Goal: Navigation & Orientation: Go to known website

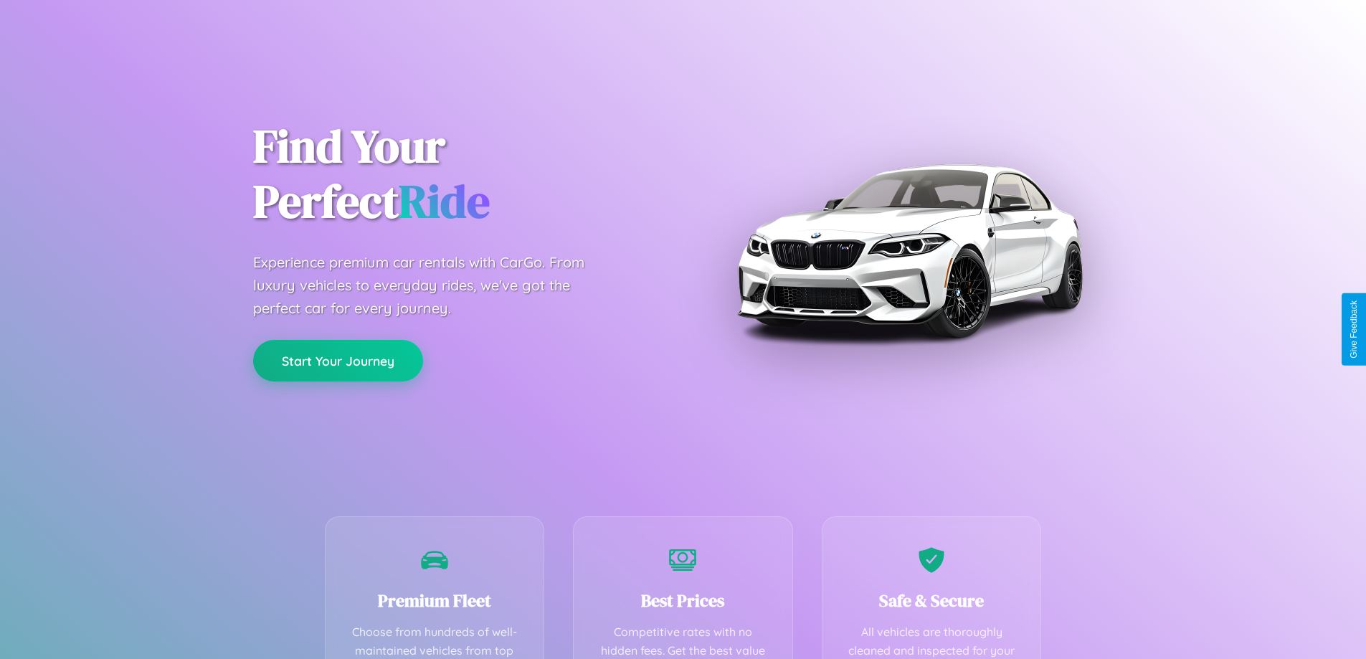
click at [338, 361] on button "Start Your Journey" at bounding box center [338, 361] width 170 height 42
click at [338, 360] on button "Start Your Journey" at bounding box center [338, 361] width 170 height 42
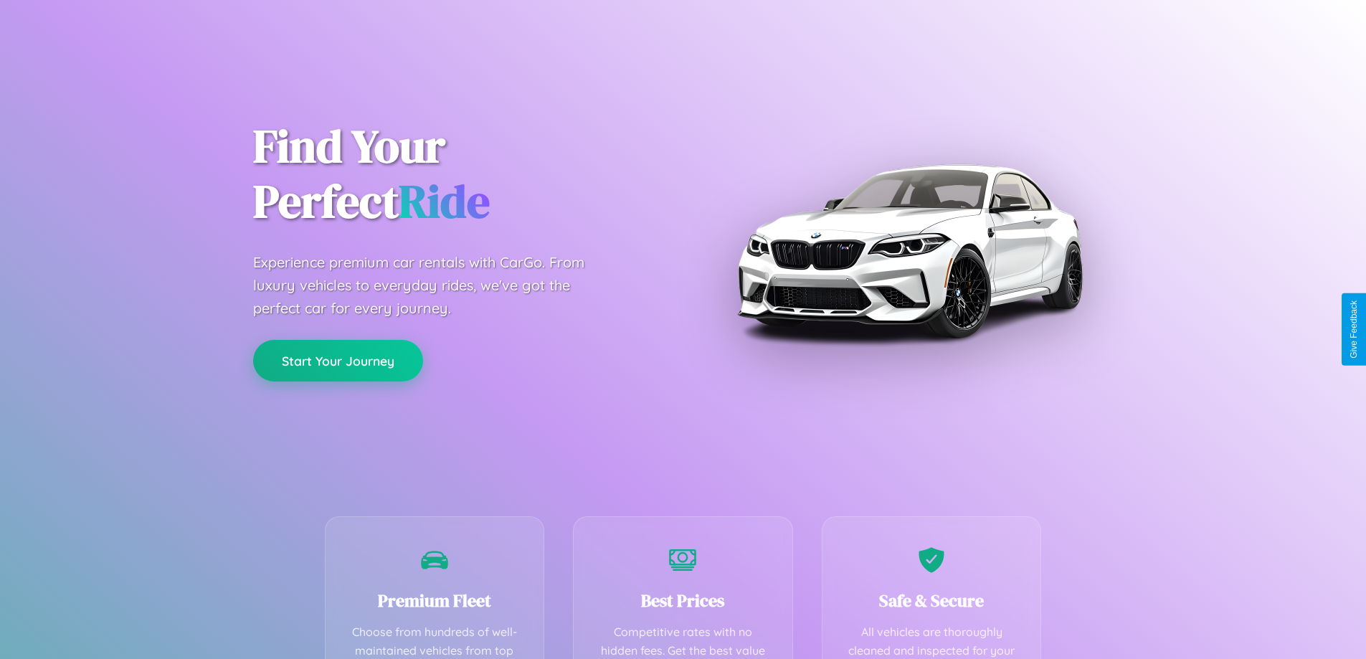
click at [338, 360] on button "Start Your Journey" at bounding box center [338, 361] width 170 height 42
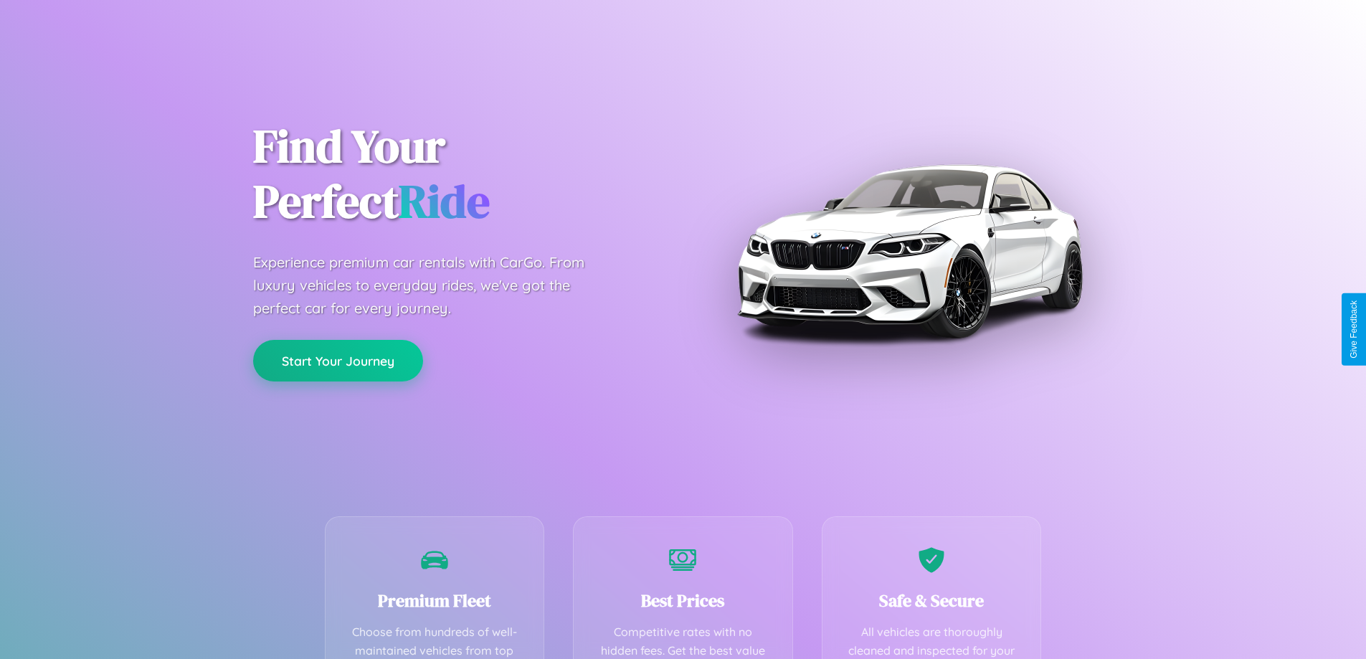
click at [338, 360] on button "Start Your Journey" at bounding box center [338, 361] width 170 height 42
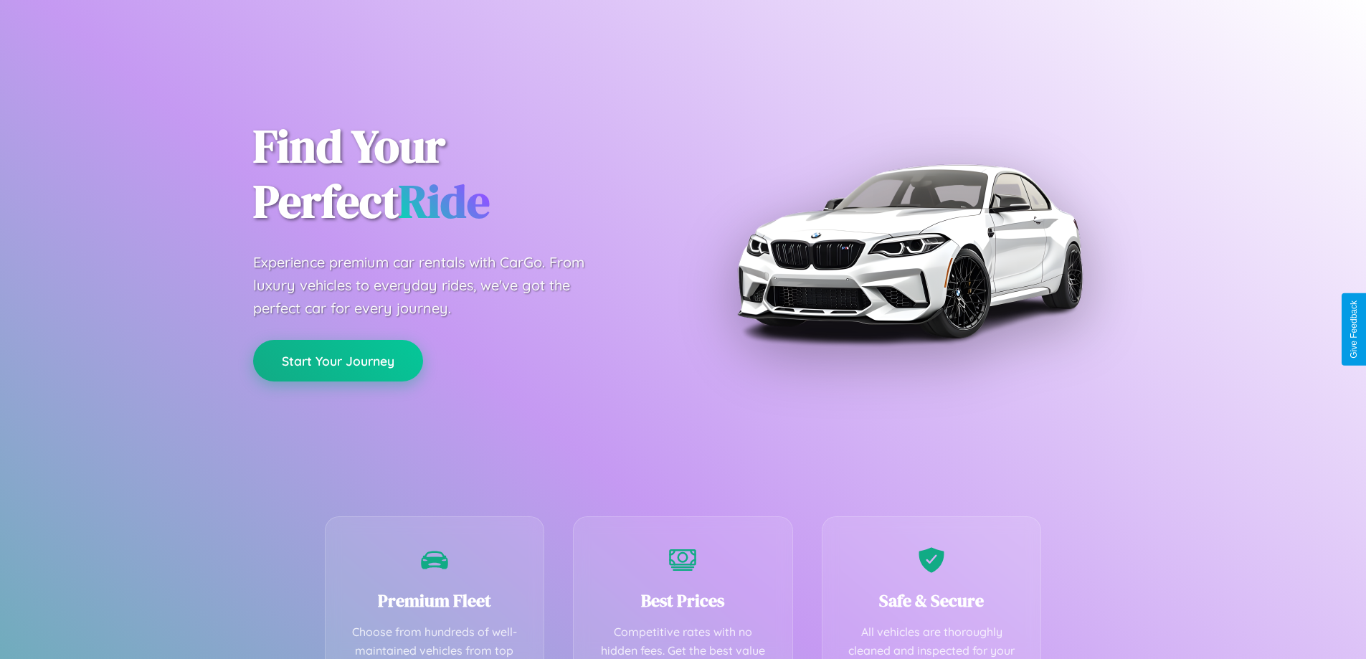
click at [338, 360] on button "Start Your Journey" at bounding box center [338, 361] width 170 height 42
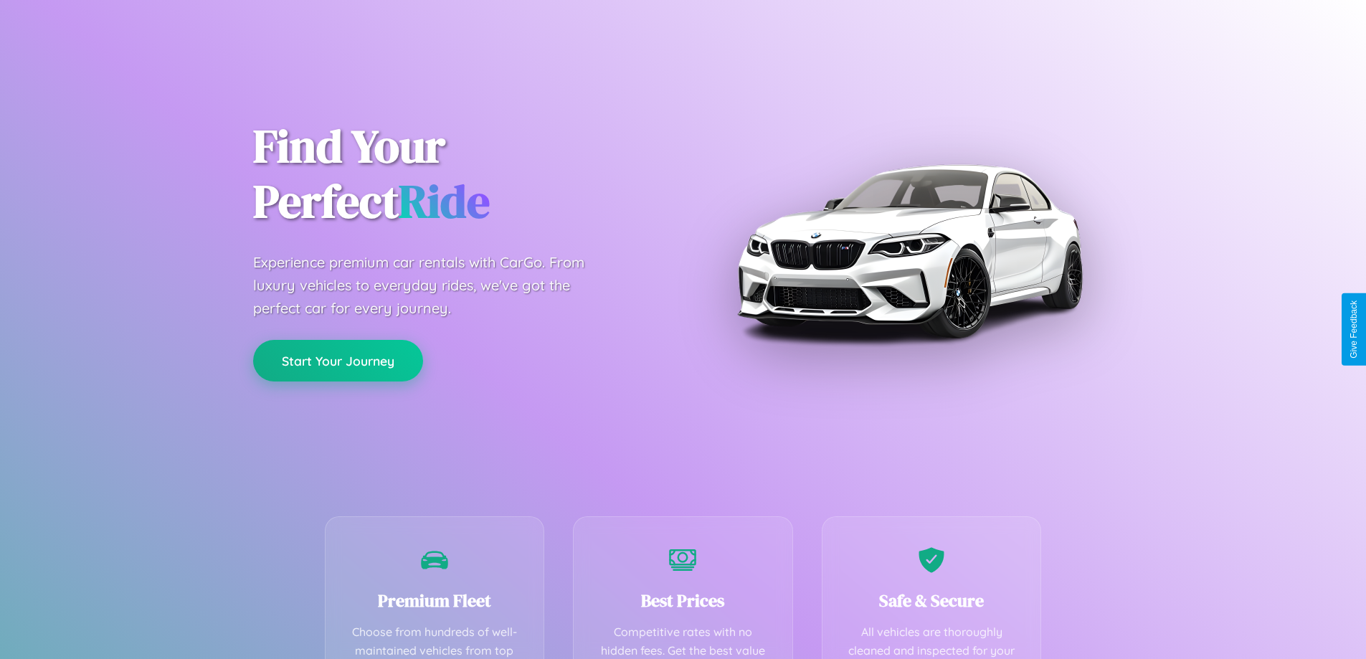
click at [338, 360] on button "Start Your Journey" at bounding box center [338, 361] width 170 height 42
